Goal: Find specific page/section: Find specific page/section

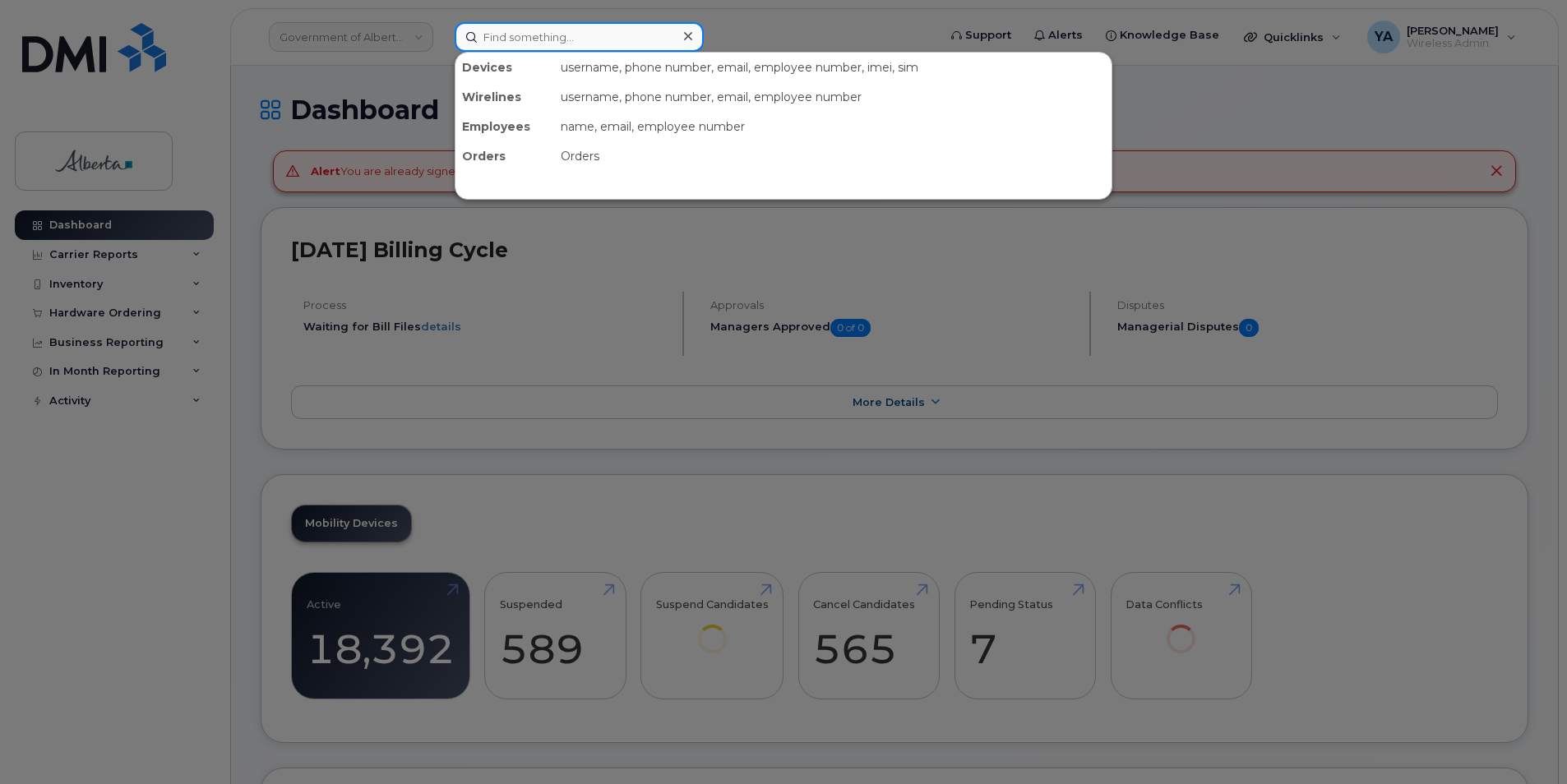
click at [574, 44] on input at bounding box center [579, 37] width 249 height 30
paste input "7802288603"
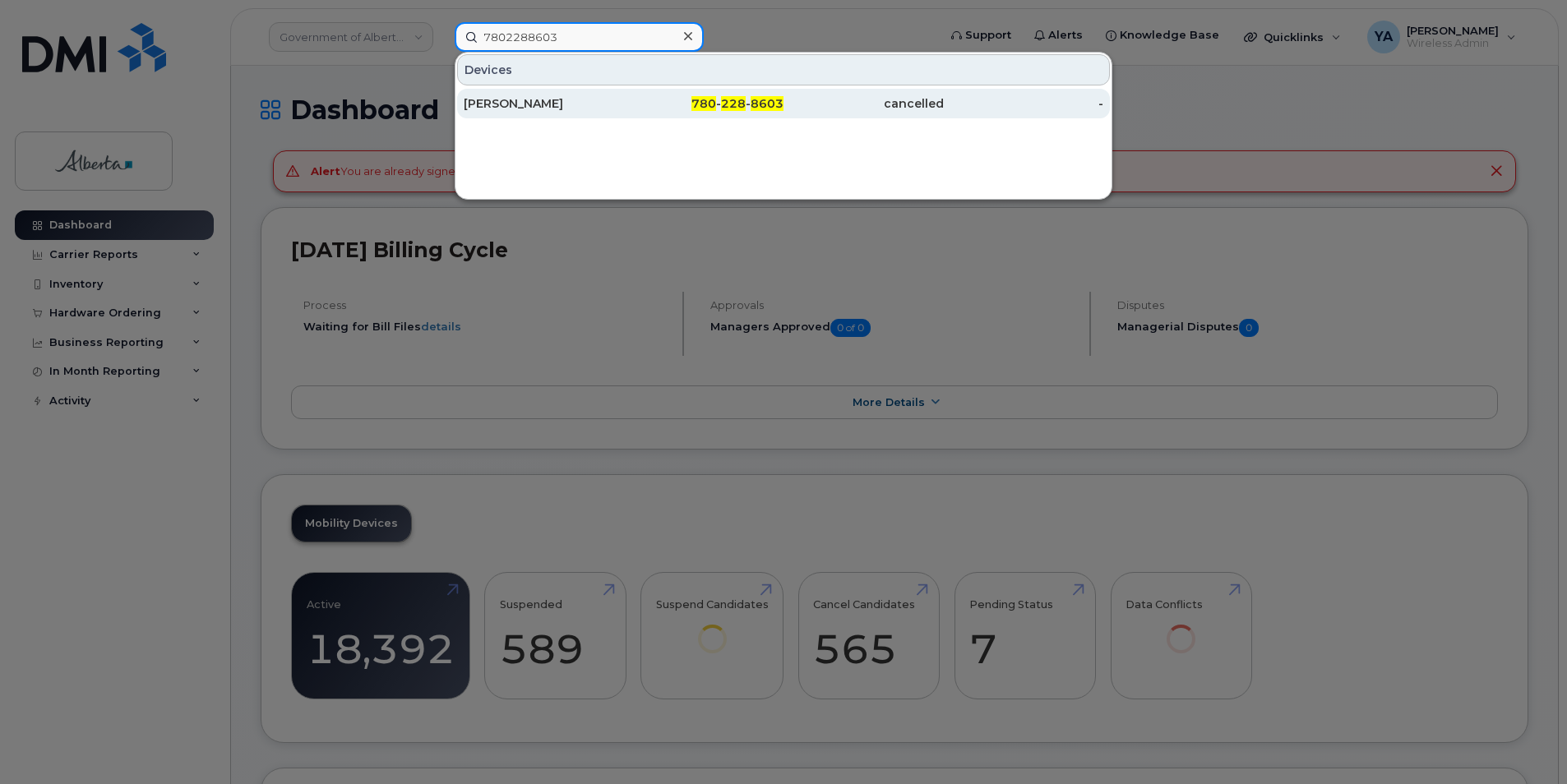
type input "7802288603"
click at [624, 112] on div "Jinous Mirzaagha" at bounding box center [704, 104] width 161 height 30
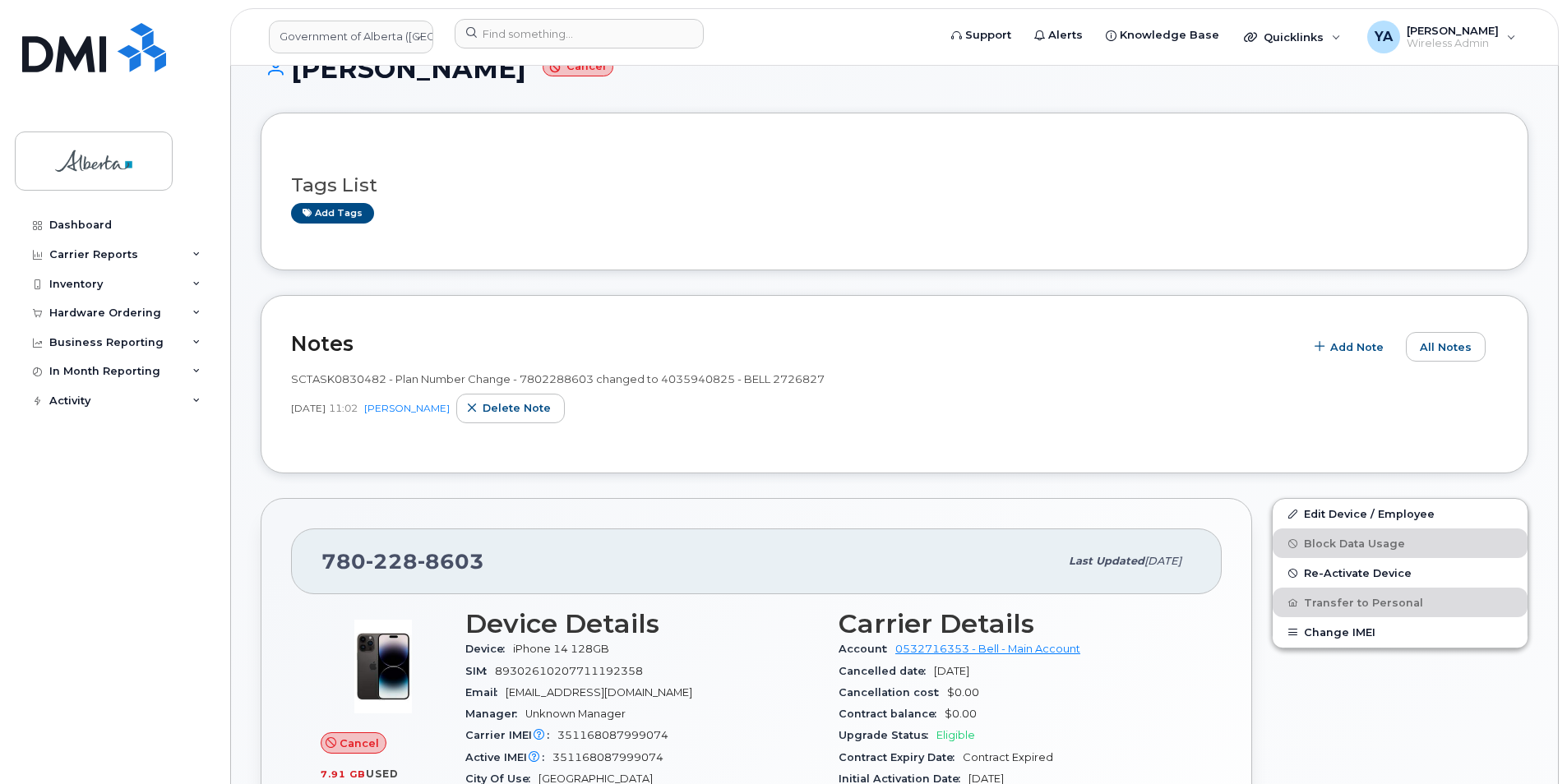
scroll to position [164, 0]
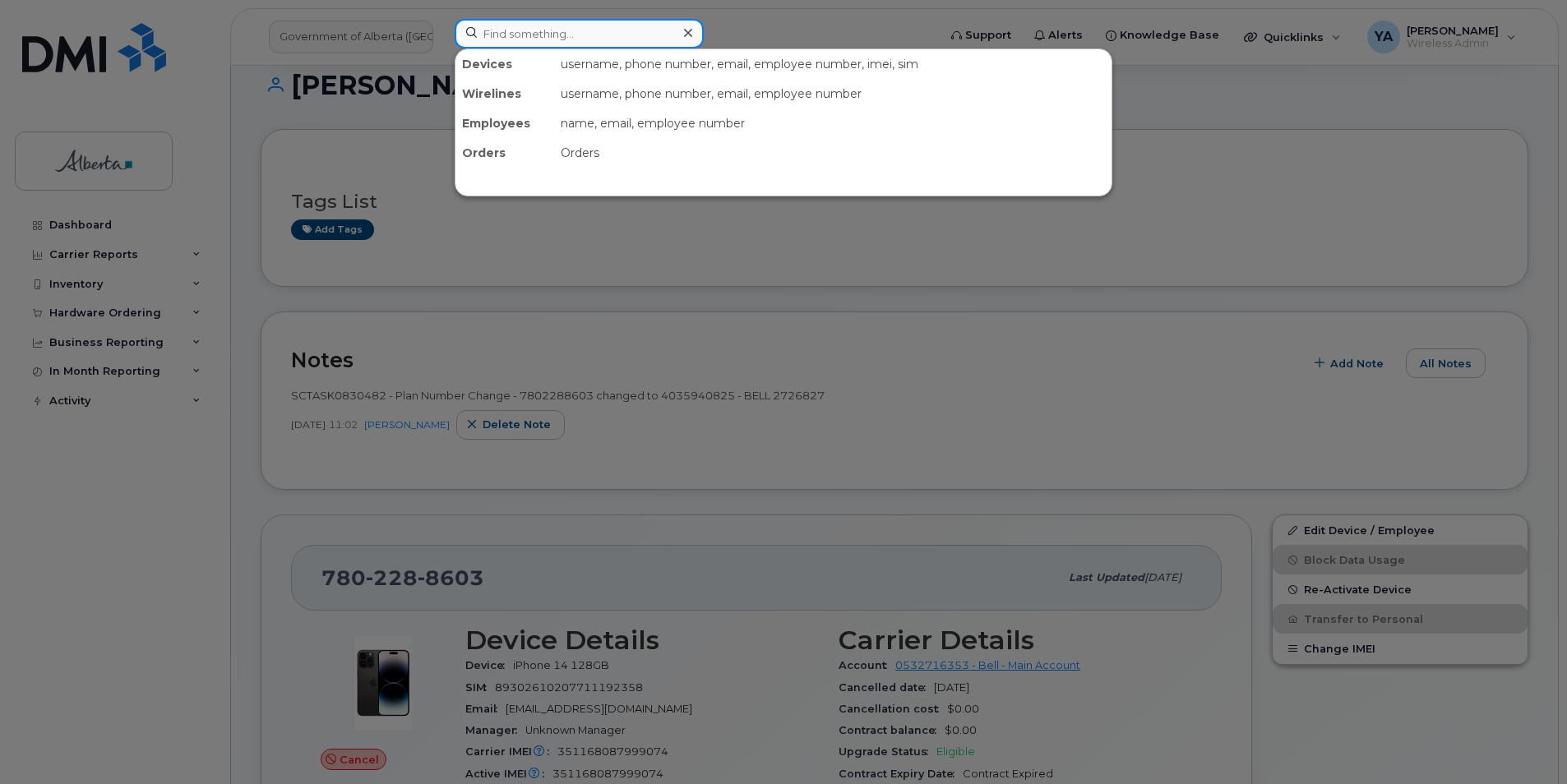
click at [603, 46] on input at bounding box center [579, 34] width 249 height 30
paste input "403) 594-0825"
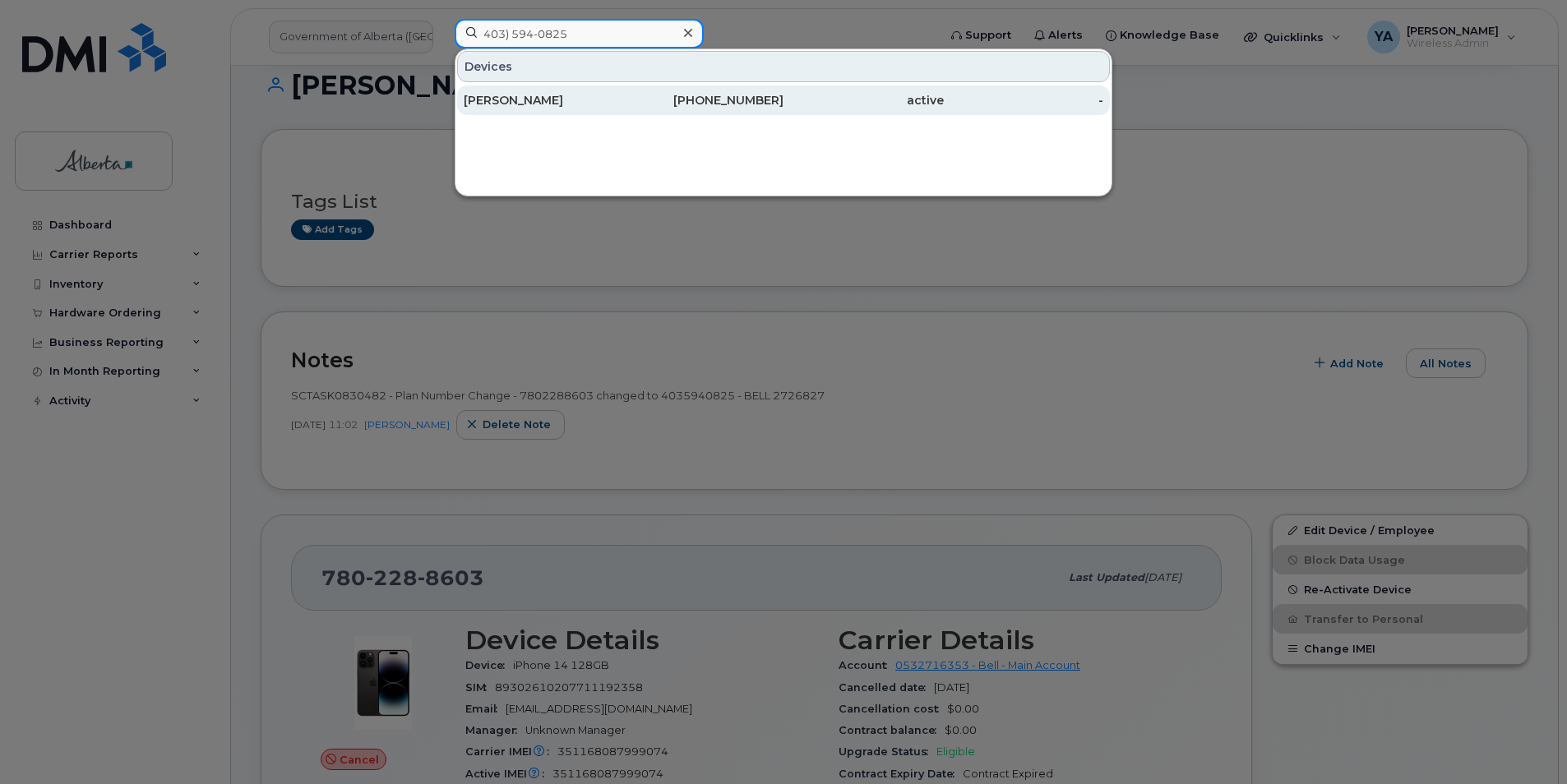
type input "403) 594-0825"
click at [624, 111] on div "[PERSON_NAME]" at bounding box center [704, 101] width 161 height 30
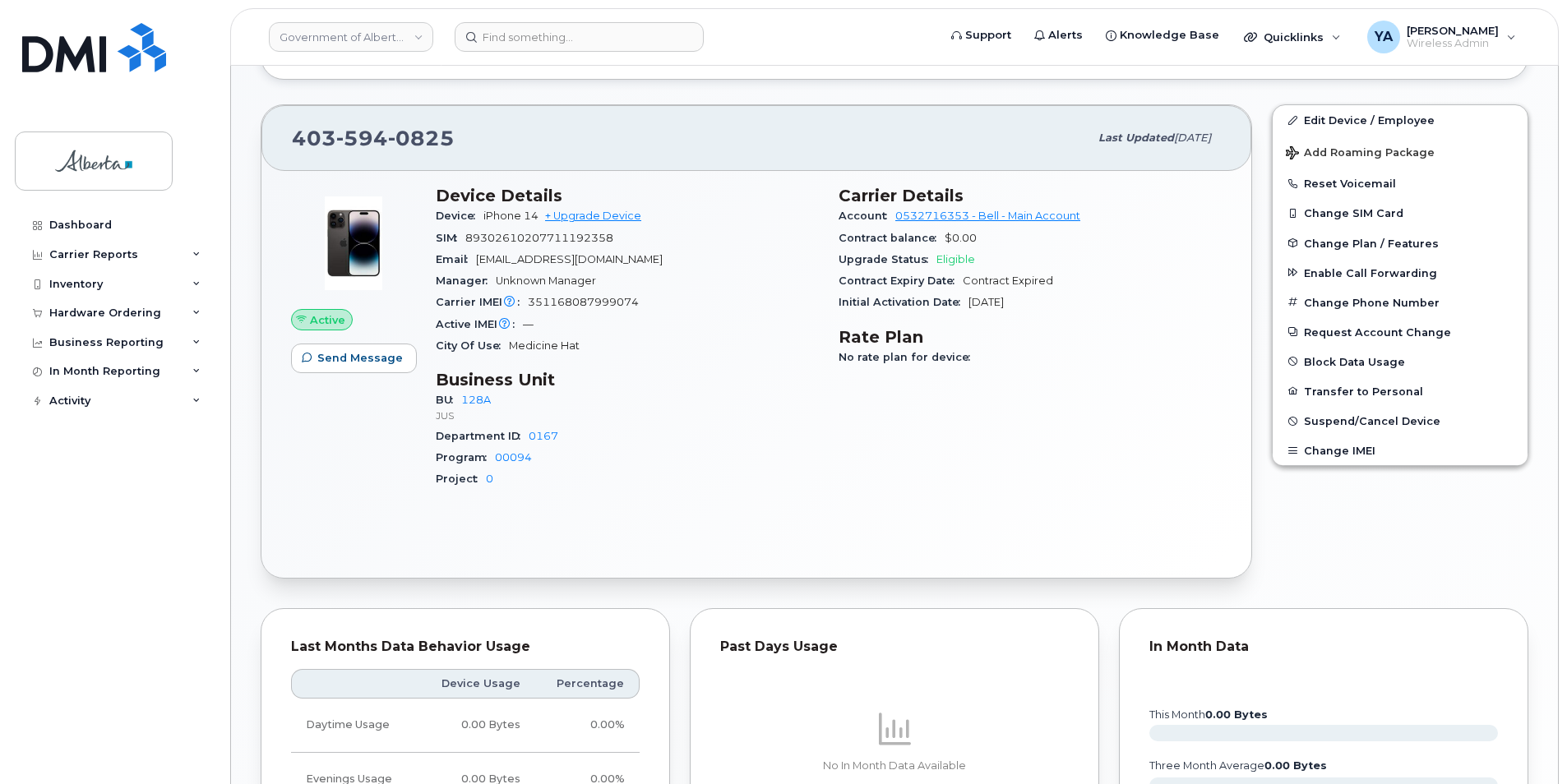
scroll to position [575, 0]
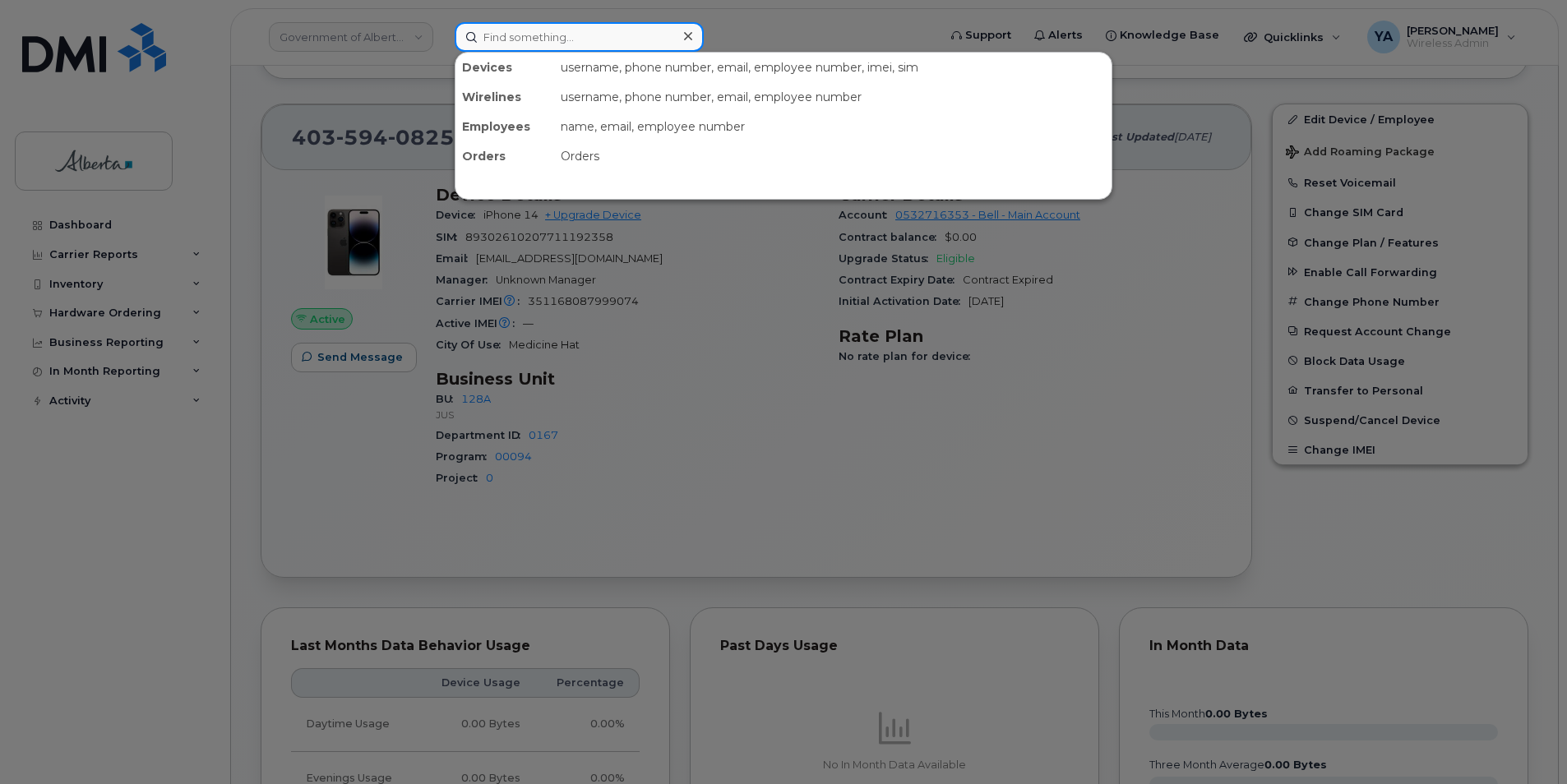
click at [591, 34] on input at bounding box center [579, 37] width 249 height 30
paste input "4034186127"
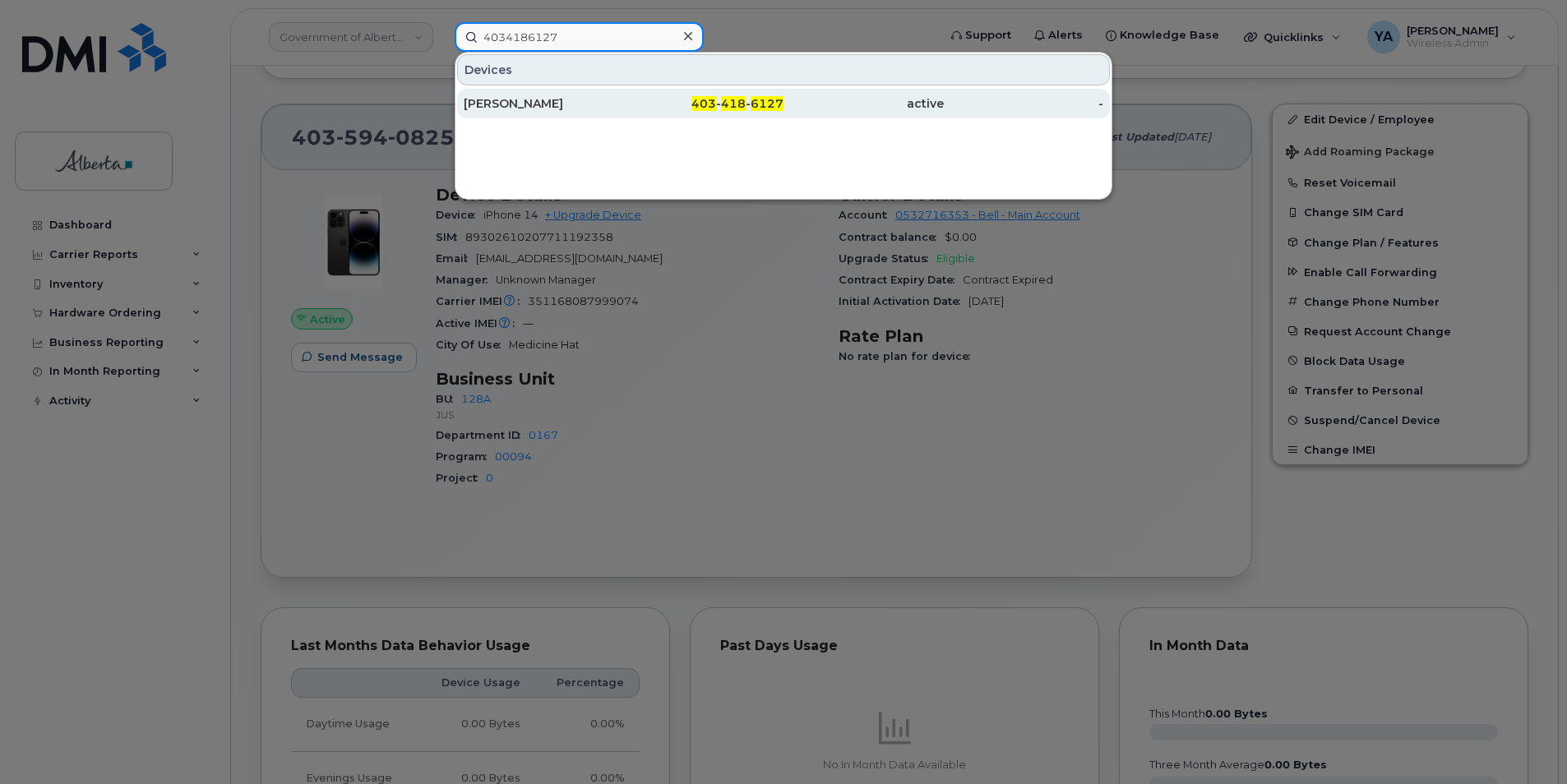
type input "4034186127"
click at [632, 109] on div "403 - 418 - 6127" at bounding box center [704, 103] width 161 height 17
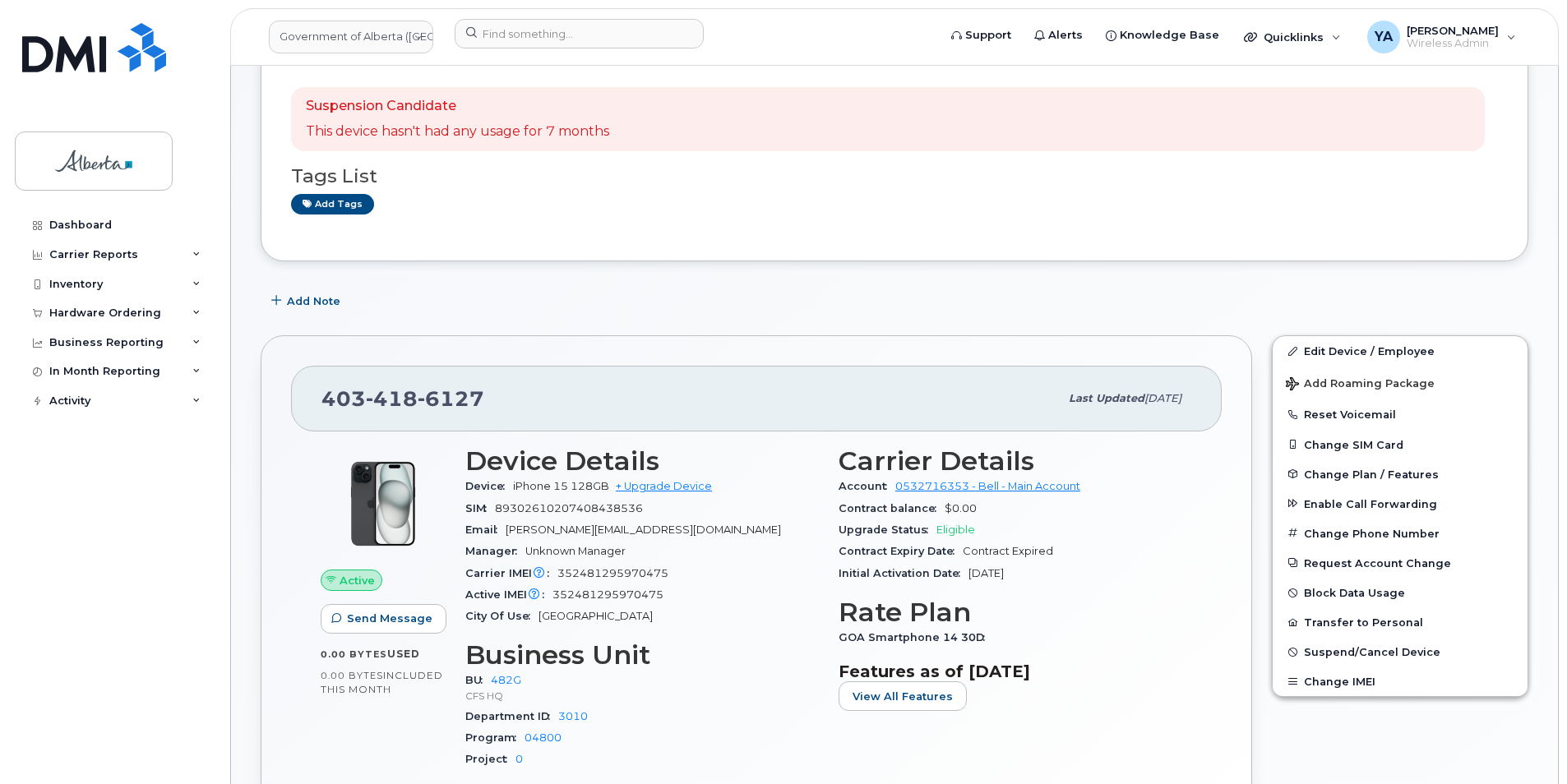
scroll to position [329, 0]
